Goal: Information Seeking & Learning: Learn about a topic

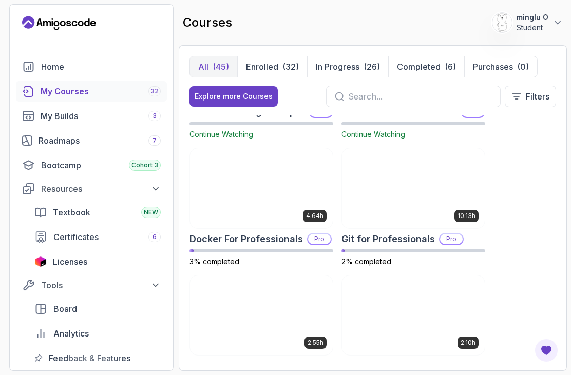
scroll to position [479, 0]
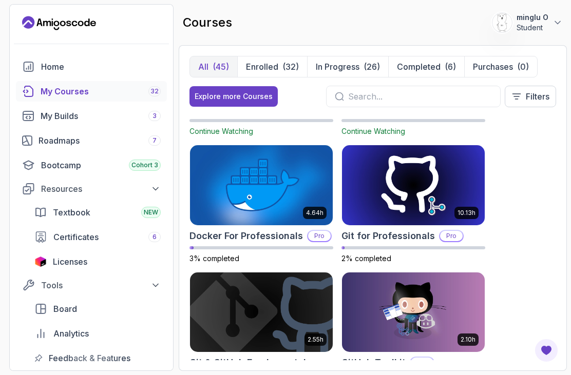
click at [41, 147] on link "Roadmaps 7" at bounding box center [91, 140] width 151 height 21
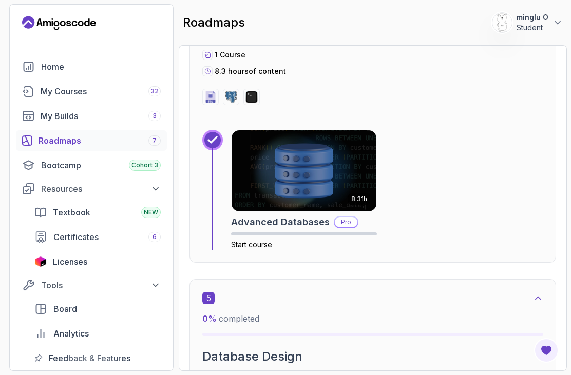
scroll to position [1492, 0]
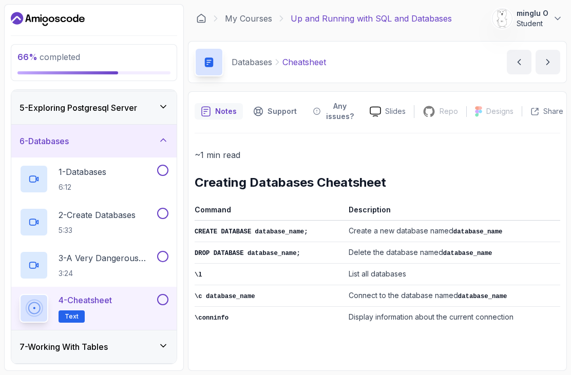
scroll to position [33, 0]
click at [44, 341] on h3 "7 - Working With Tables" at bounding box center [64, 347] width 88 height 12
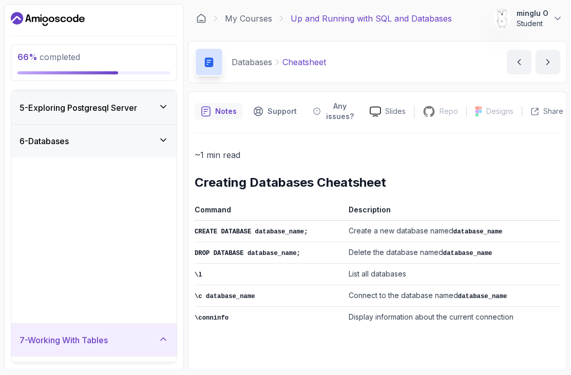
scroll to position [0, 0]
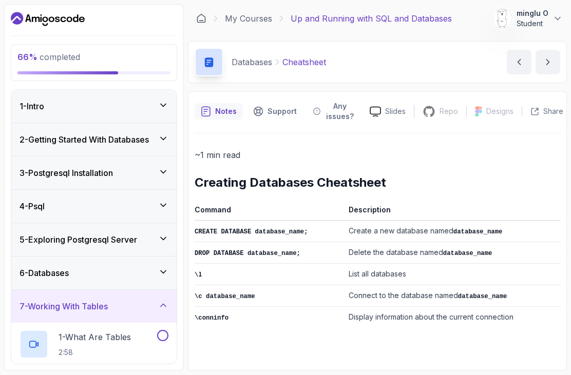
click at [70, 331] on p "1 - What Are Tables" at bounding box center [95, 337] width 72 height 12
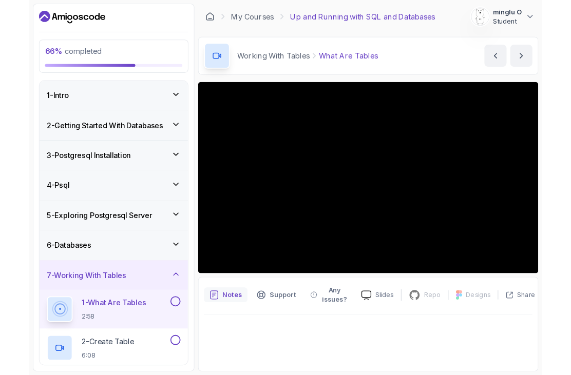
scroll to position [33, 0]
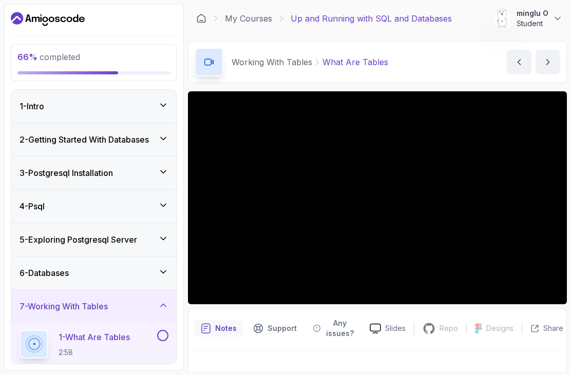
click at [162, 330] on button at bounding box center [162, 335] width 11 height 11
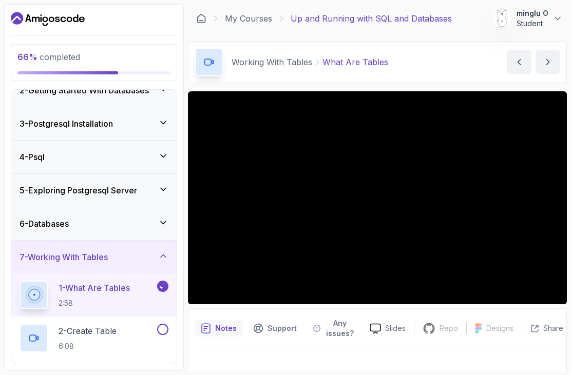
scroll to position [50, 0]
click at [87, 325] on p "2 - Create Table" at bounding box center [88, 331] width 58 height 12
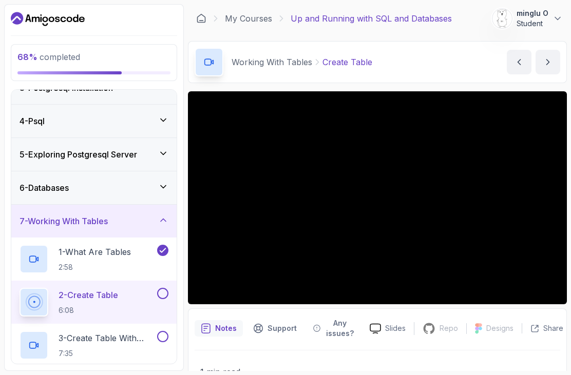
scroll to position [87, 0]
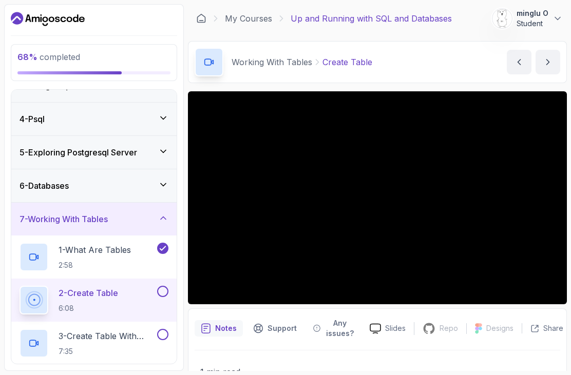
click at [57, 329] on div "3 - Create Table With Columns And Datatypes 7:35" at bounding box center [88, 343] width 136 height 29
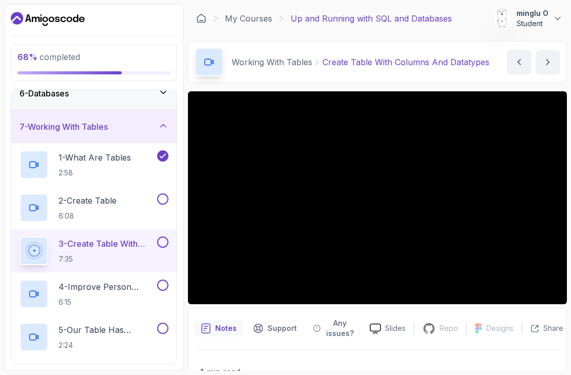
click at [53, 280] on div "4 - Improve Person Table 6:15" at bounding box center [88, 294] width 136 height 29
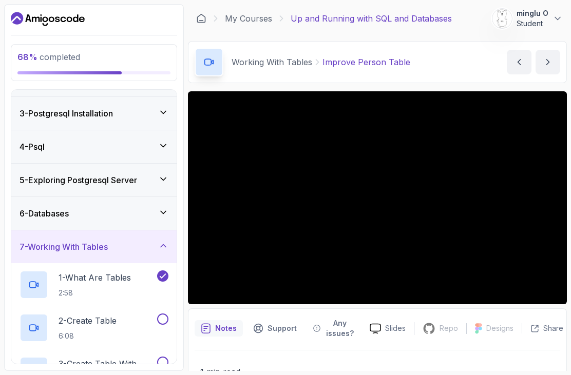
scroll to position [59, 0]
click at [51, 209] on h3 "6 - Databases" at bounding box center [44, 215] width 49 height 12
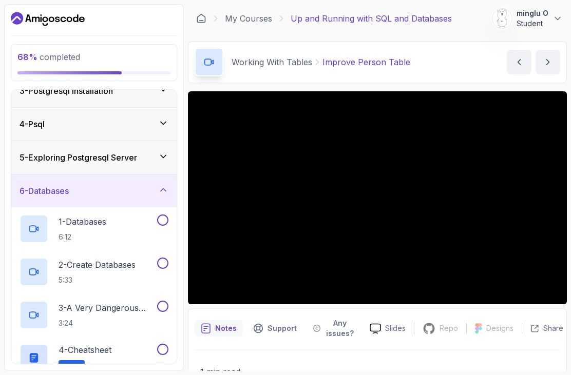
scroll to position [83, 0]
click at [51, 214] on div "1 - Databases 6:12" at bounding box center [88, 228] width 136 height 29
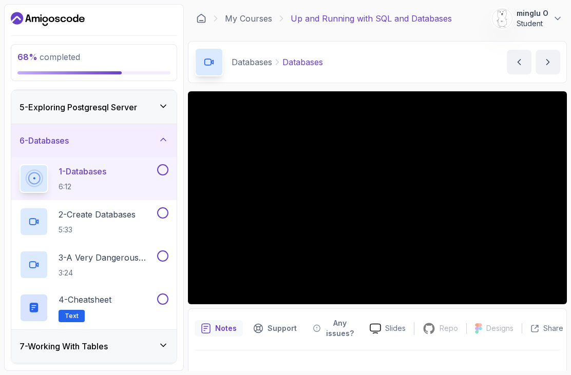
scroll to position [132, 0]
click at [48, 374] on h3 "8 - Next Steps" at bounding box center [45, 380] width 51 height 12
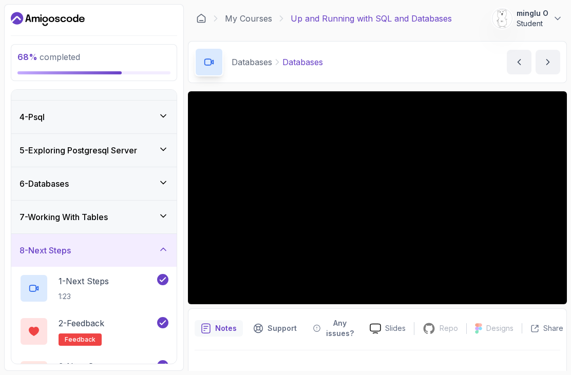
scroll to position [89, 0]
click at [54, 361] on div "3 - Next Course related-courses" at bounding box center [88, 375] width 136 height 29
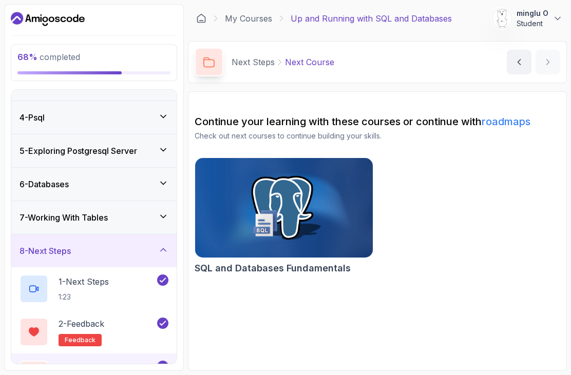
click at [244, 196] on img at bounding box center [284, 208] width 178 height 100
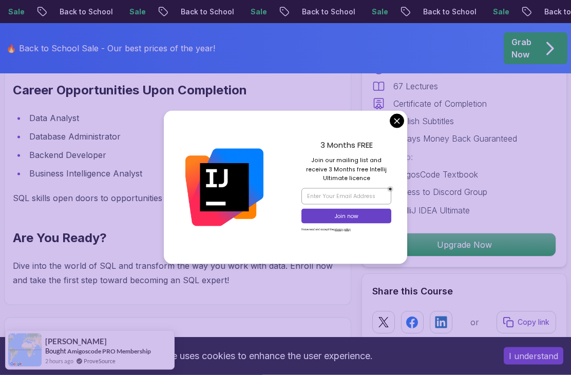
scroll to position [1213, 0]
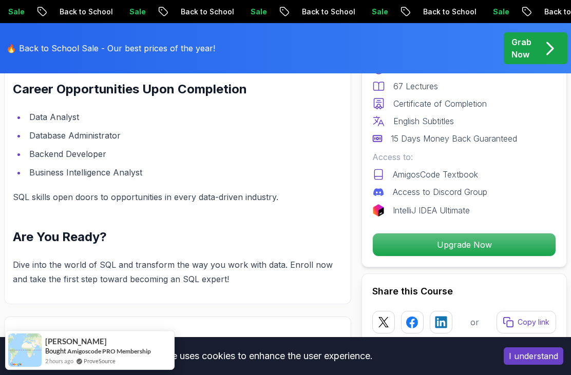
click at [394, 139] on p "15 Days Money Back Guaranteed" at bounding box center [454, 139] width 126 height 12
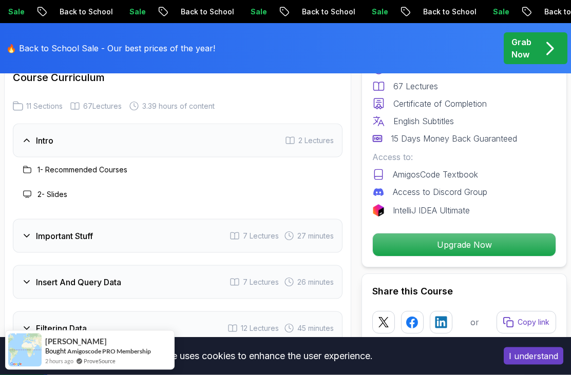
scroll to position [1479, 0]
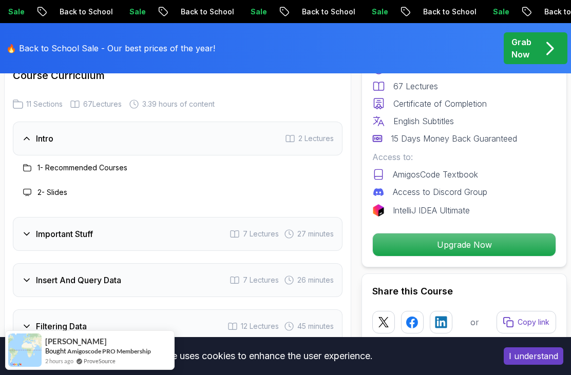
click at [28, 229] on icon at bounding box center [27, 234] width 10 height 10
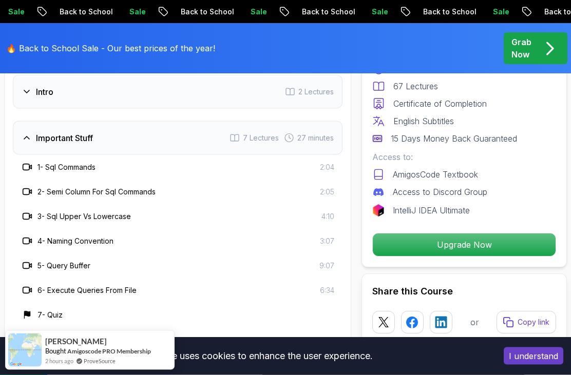
scroll to position [1527, 0]
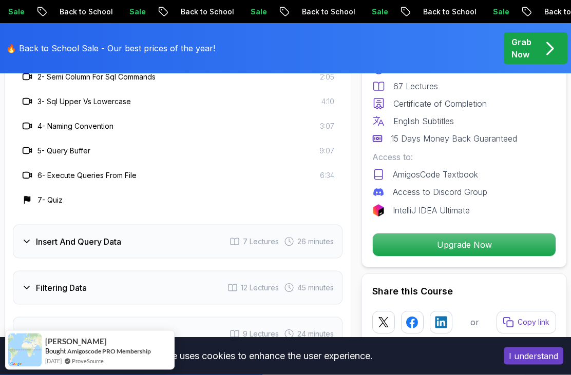
click at [29, 237] on icon at bounding box center [27, 242] width 10 height 10
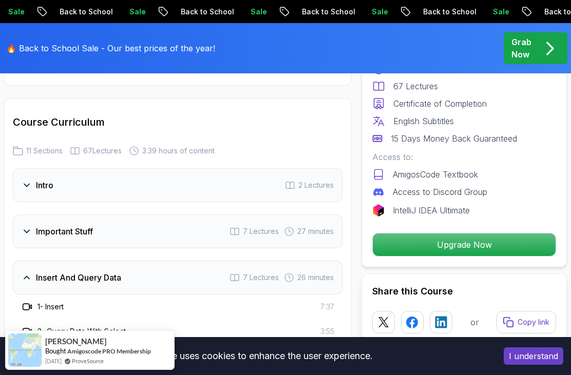
scroll to position [1432, 0]
click at [29, 185] on icon at bounding box center [26, 186] width 5 height 3
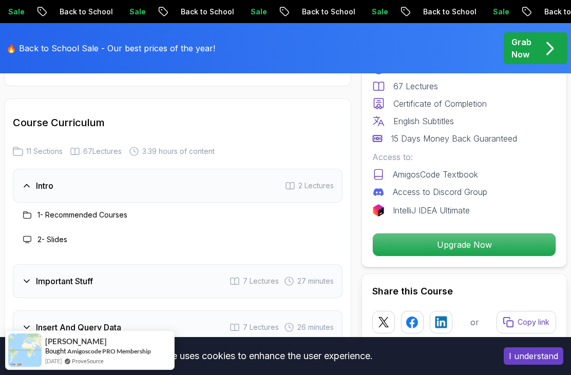
click at [48, 275] on h3 "Important Stuff" at bounding box center [64, 281] width 57 height 12
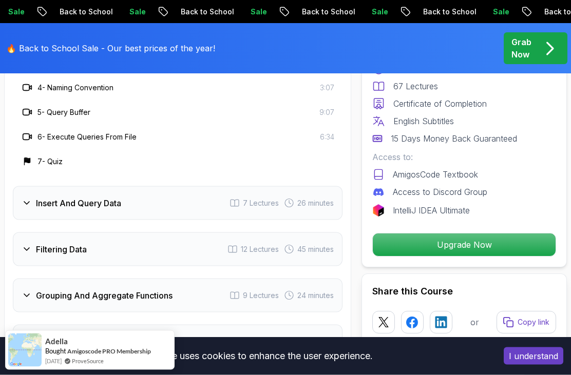
scroll to position [1680, 0]
click at [53, 289] on h3 "Grouping And Aggregate Functions" at bounding box center [104, 295] width 137 height 12
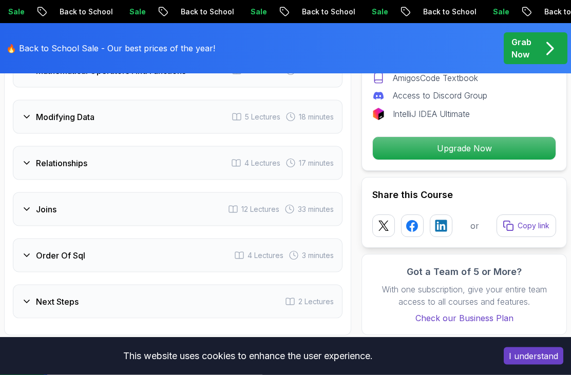
click at [55, 296] on h3 "Next Steps" at bounding box center [57, 302] width 43 height 12
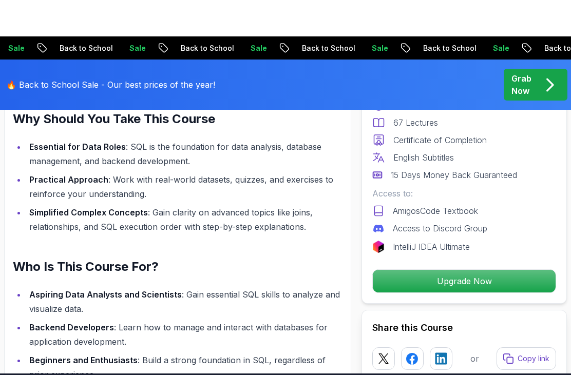
scroll to position [874, 0]
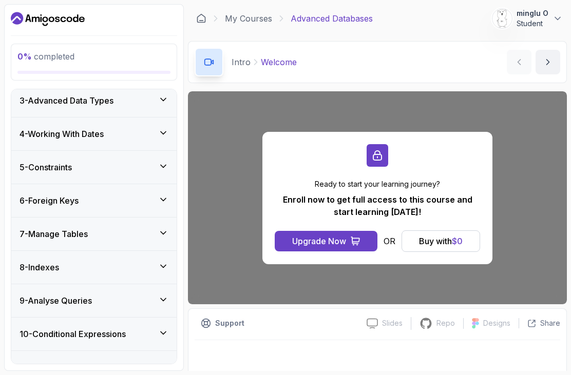
scroll to position [202, 0]
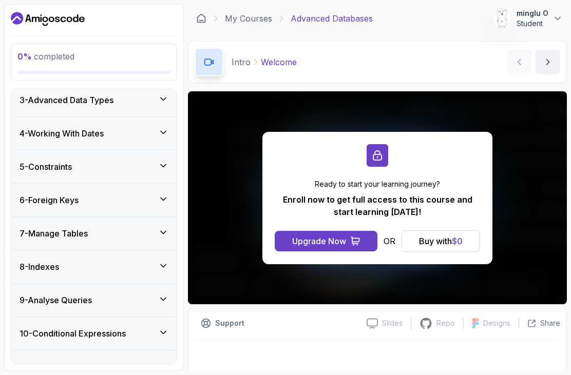
click at [38, 204] on h3 "6 - Foreign Keys" at bounding box center [49, 200] width 59 height 12
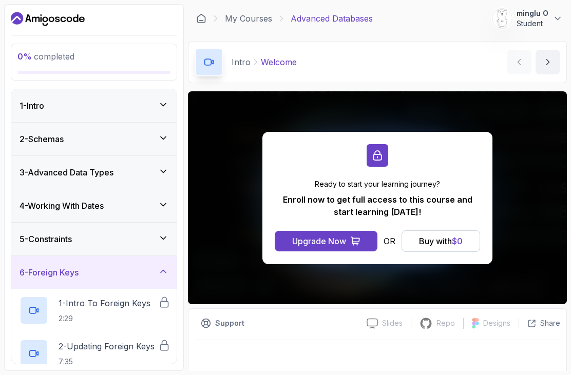
scroll to position [0, 0]
click at [39, 202] on h3 "4 - Working With Dates" at bounding box center [62, 206] width 84 height 12
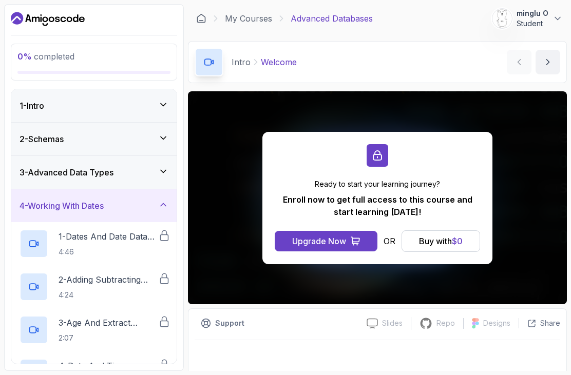
click at [32, 144] on h3 "2 - Schemas" at bounding box center [42, 139] width 44 height 12
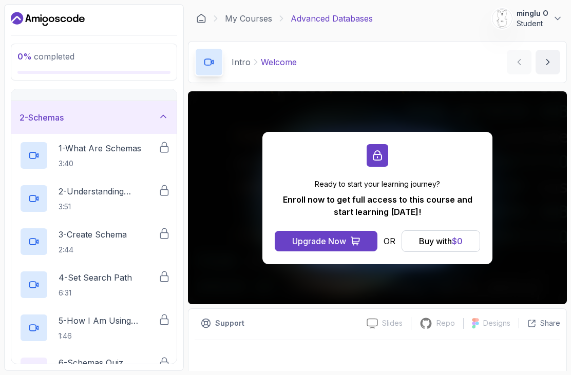
scroll to position [14, 0]
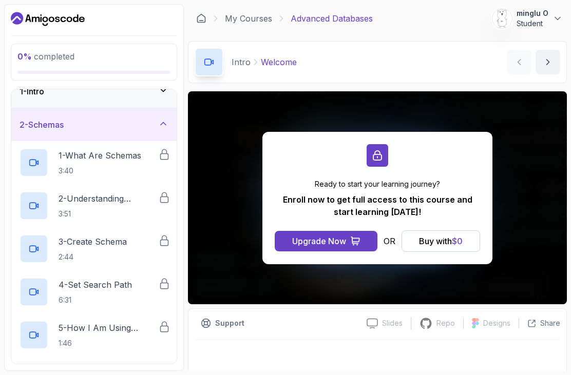
click at [35, 123] on h3 "2 - Schemas" at bounding box center [42, 125] width 44 height 12
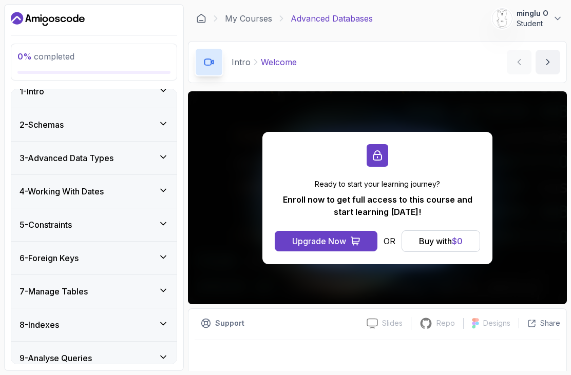
click at [37, 163] on h3 "3 - Advanced Data Types" at bounding box center [67, 158] width 94 height 12
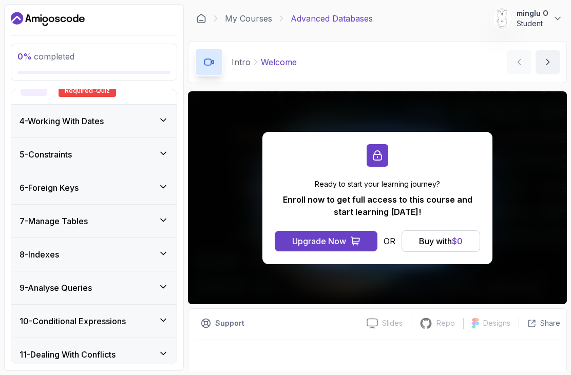
click at [45, 262] on div "8 - Indexes" at bounding box center [93, 254] width 165 height 33
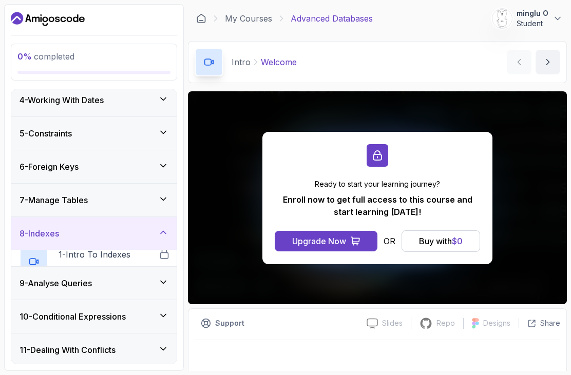
scroll to position [426, 0]
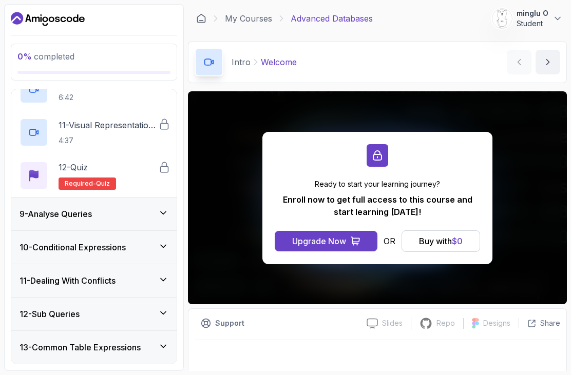
click at [37, 217] on h3 "9 - Analyse Queries" at bounding box center [56, 214] width 72 height 12
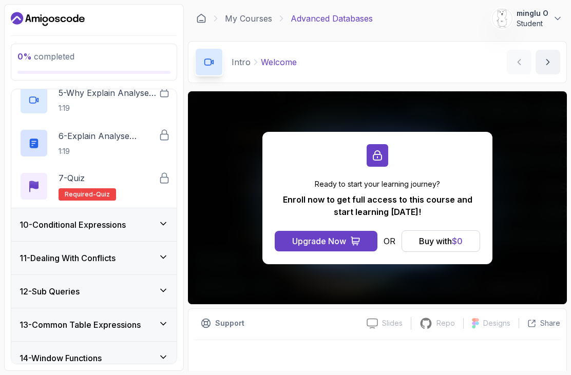
click at [41, 230] on h3 "10 - Conditional Expressions" at bounding box center [73, 225] width 106 height 12
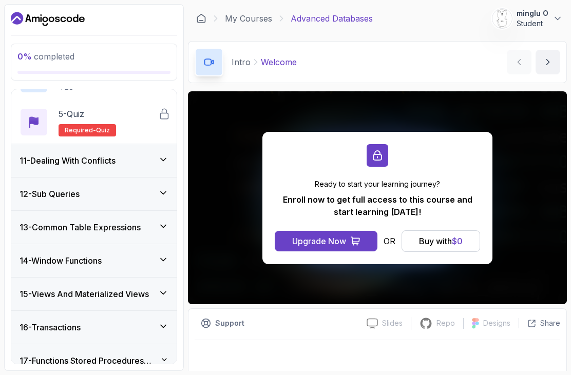
click at [32, 197] on h3 "12 - Sub Queries" at bounding box center [50, 194] width 60 height 12
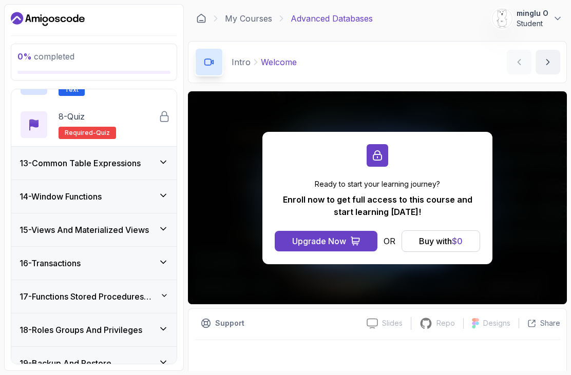
scroll to position [691, 0]
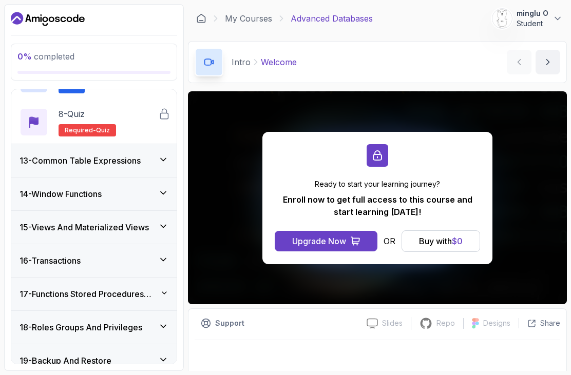
click at [47, 261] on h3 "16 - Transactions" at bounding box center [50, 261] width 61 height 12
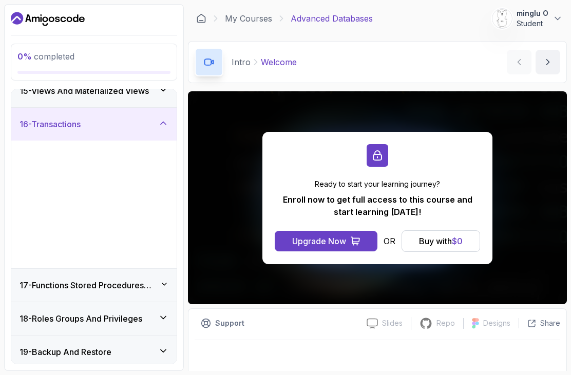
scroll to position [426, 0]
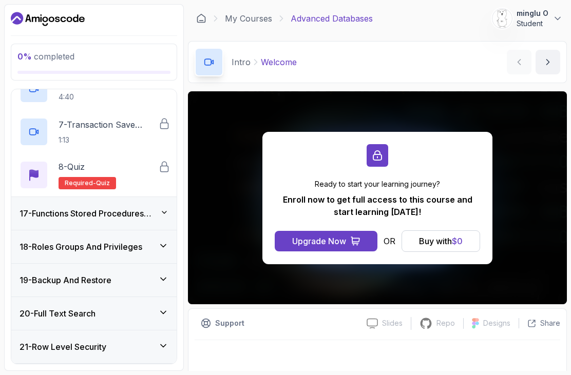
click at [48, 273] on div "19 - Backup And Restore" at bounding box center [93, 280] width 165 height 33
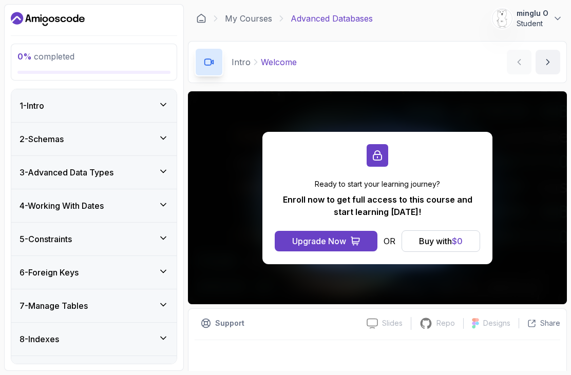
scroll to position [0, 0]
